Goal: Task Accomplishment & Management: Complete application form

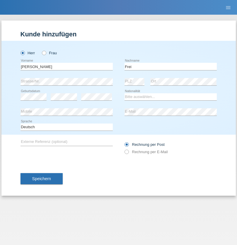
type input "Frei"
select select "CH"
radio input "true"
click at [67, 66] on input "text" at bounding box center [67, 66] width 92 height 7
type input "agnertina"
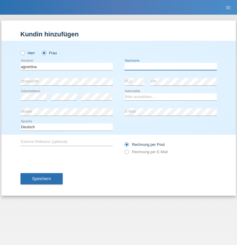
click at [171, 66] on input "text" at bounding box center [171, 66] width 92 height 7
type input "noshaj"
select select "NL"
select select "C"
select select "01"
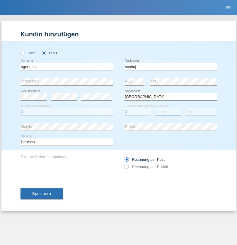
select select "08"
select select "2021"
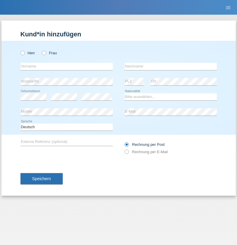
radio input "true"
click at [67, 66] on input "text" at bounding box center [67, 66] width 92 height 7
type input "bajram"
click at [171, 66] on input "text" at bounding box center [171, 66] width 92 height 7
type input "malluta"
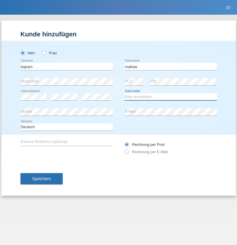
select select "CH"
radio input "true"
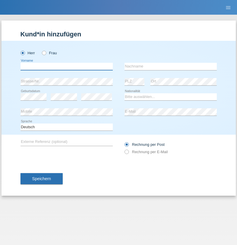
click at [67, 66] on input "text" at bounding box center [67, 66] width 92 height 7
type input "firat"
click at [171, 66] on input "text" at bounding box center [171, 66] width 92 height 7
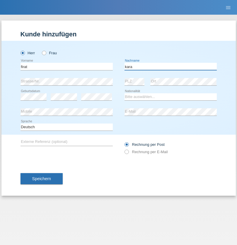
type input "kara"
select select "CH"
radio input "true"
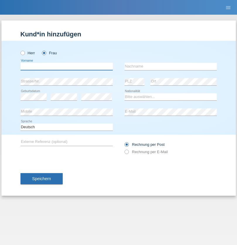
click at [67, 66] on input "text" at bounding box center [67, 66] width 92 height 7
type input "Dagmar"
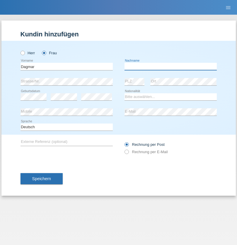
click at [171, 66] on input "text" at bounding box center [171, 66] width 92 height 7
type input "Reusser"
select select "CH"
radio input "true"
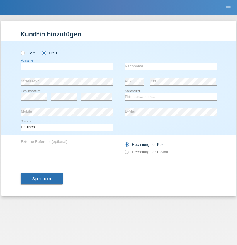
click at [67, 66] on input "text" at bounding box center [67, 66] width 92 height 7
type input "Dunja"
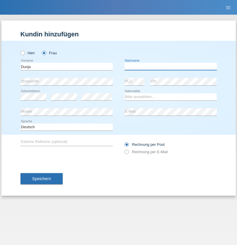
click at [171, 66] on input "text" at bounding box center [171, 66] width 92 height 7
type input "Stefanko"
select select "HR"
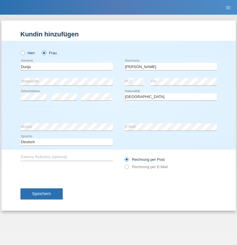
select select "C"
select select "03"
select select "09"
select select "2021"
